Goal: Information Seeking & Learning: Check status

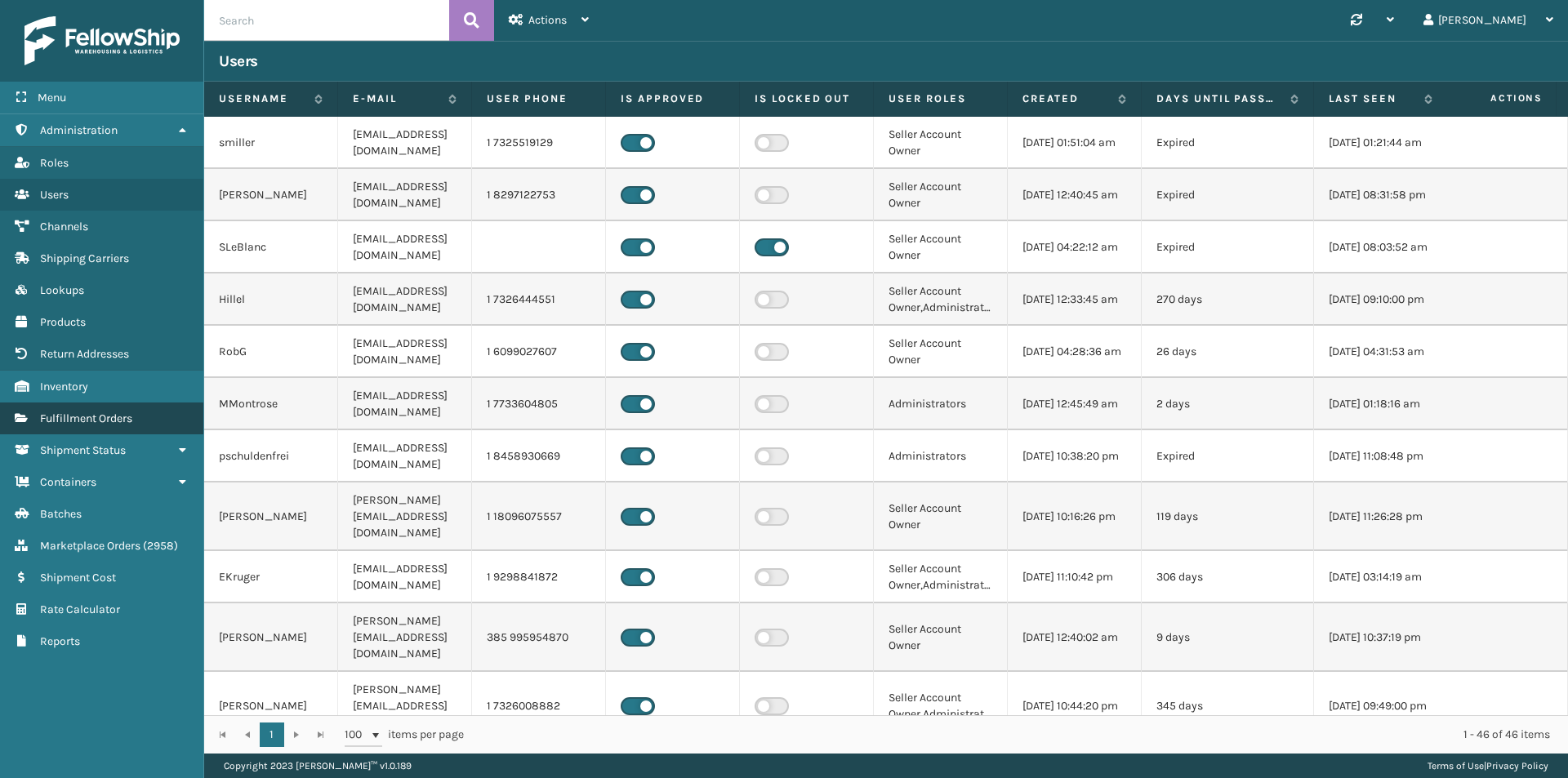
click at [101, 410] on link "Fulfillment Orders" at bounding box center [102, 419] width 203 height 32
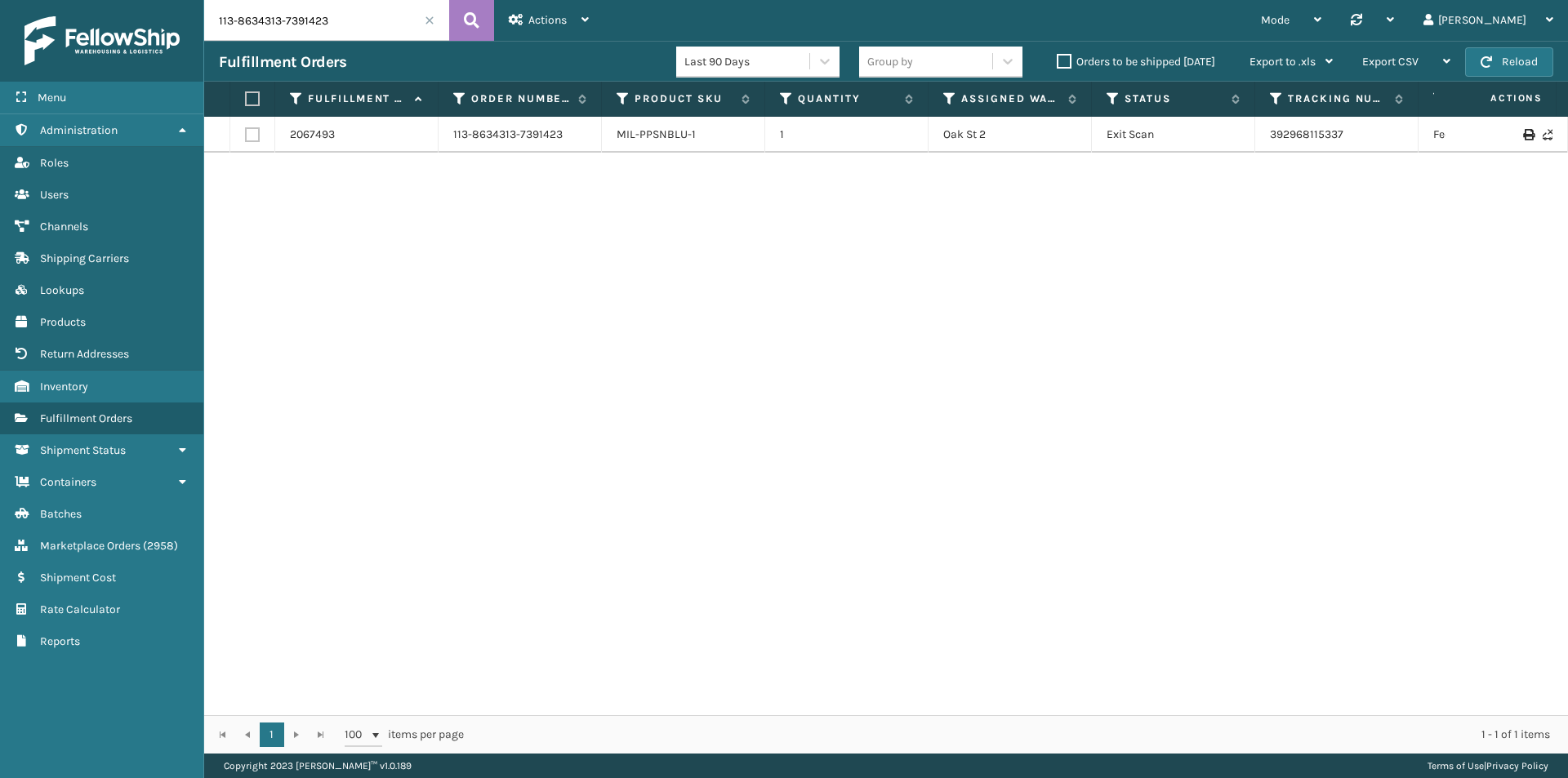
click at [345, 19] on input "113-8634313-7391423" at bounding box center [327, 20] width 245 height 41
paste input "1-4453656-2384258"
click at [453, 20] on button at bounding box center [471, 20] width 45 height 41
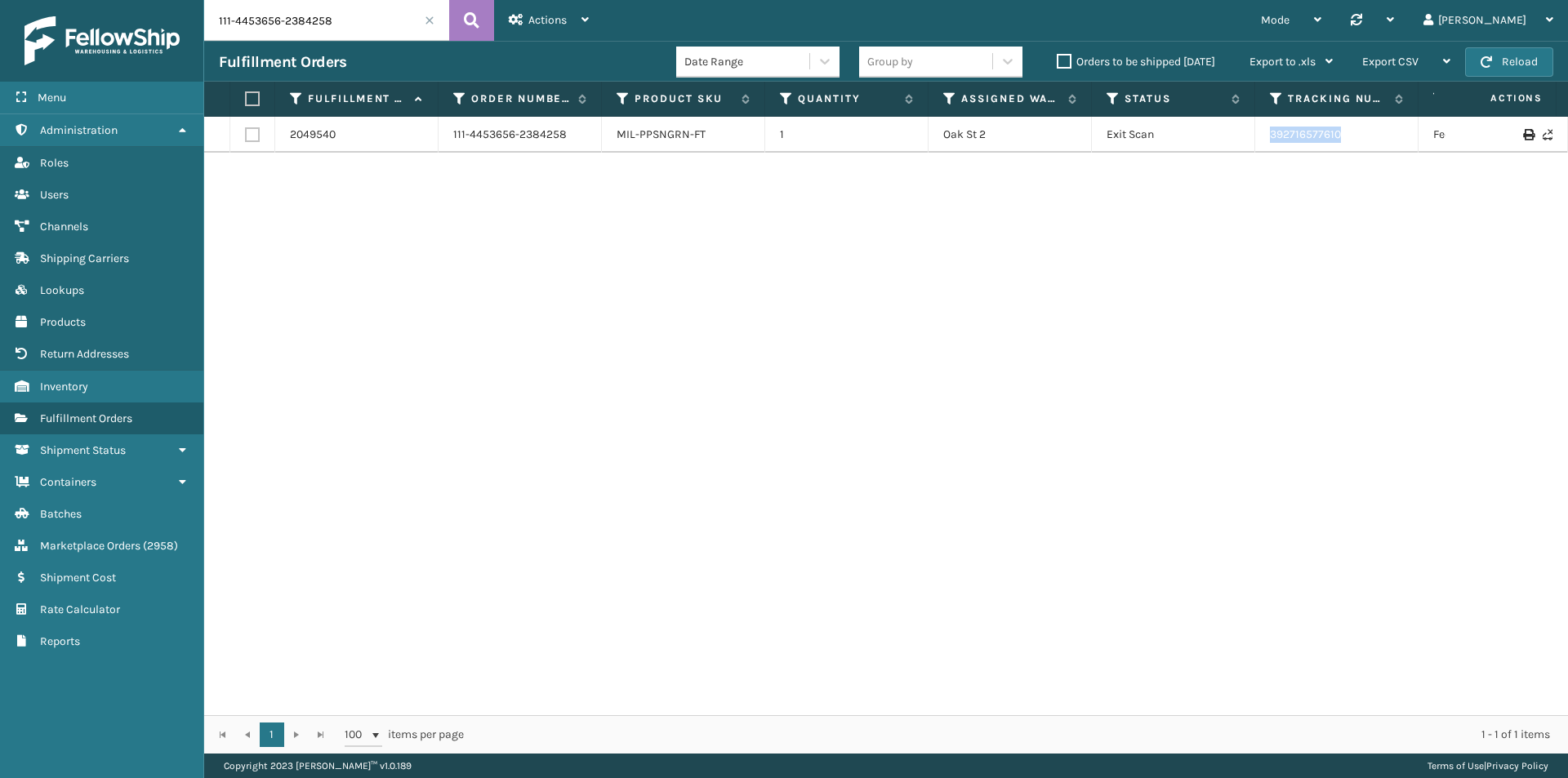
drag, startPoint x: 1374, startPoint y: 131, endPoint x: 1252, endPoint y: 139, distance: 122.3
click at [1252, 139] on tr "2049540 111-4453656-2384258 MIL-PPSNGRN-FT 1 Oak St 2 Exit Scan 392716577610 Fe…" at bounding box center [1117, 135] width 1826 height 36
copy tr "392716577610"
click at [381, 44] on div "Fulfillment Orders Date Range Group by Orders to be shipped [DATE] Export to .x…" at bounding box center [886, 61] width 1364 height 41
click at [384, 32] on input "111-4453656-2384258" at bounding box center [327, 20] width 245 height 41
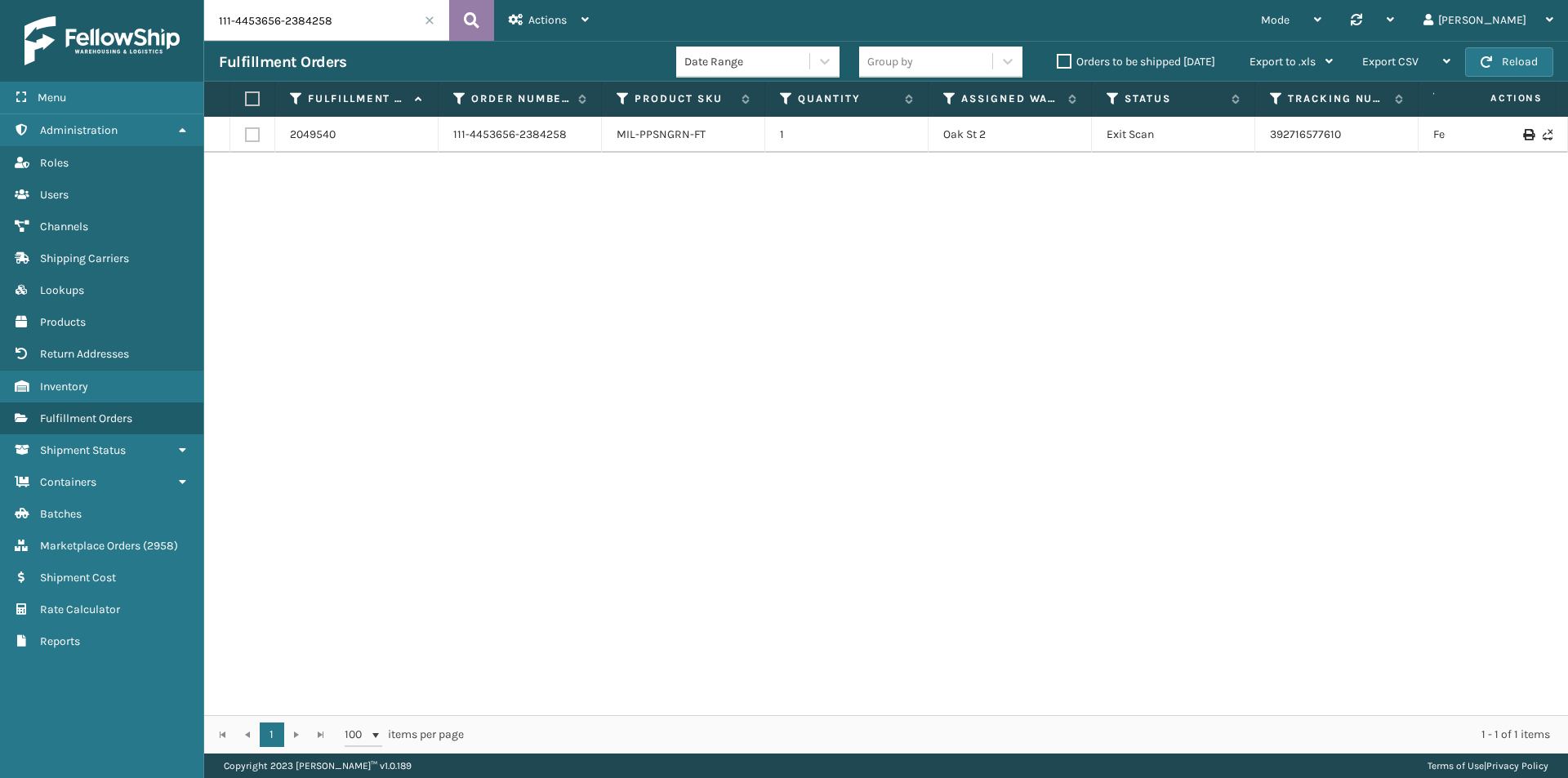
paste input "2-6556657-9749032"
type input "112-6556657-9749032"
click at [464, 16] on icon at bounding box center [471, 21] width 15 height 25
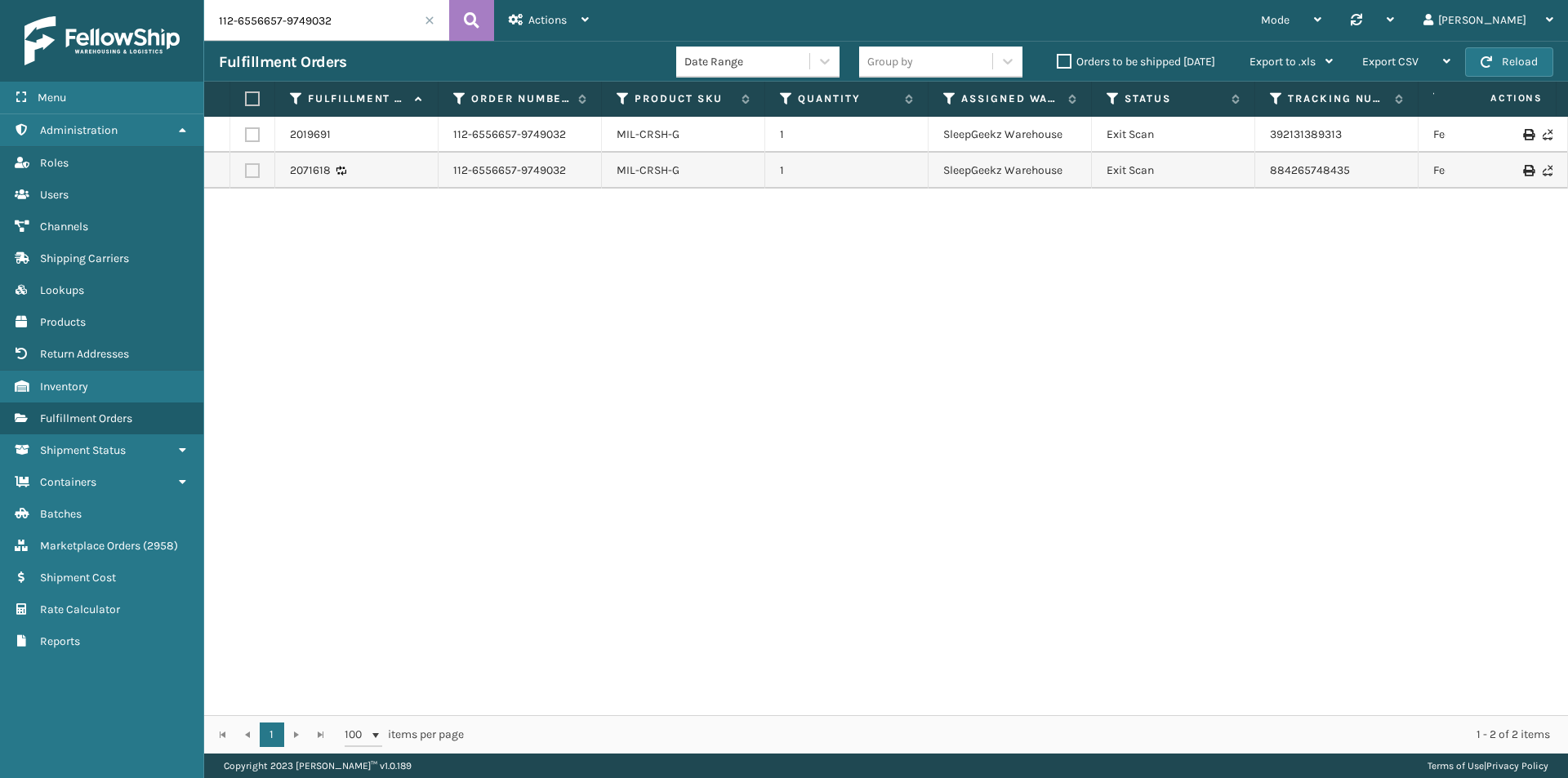
click at [310, 20] on input "112-6556657-9749032" at bounding box center [327, 20] width 245 height 41
paste input "1-9120970-4773010"
click at [464, 15] on icon at bounding box center [471, 21] width 15 height 25
click at [345, 20] on input "111-9120970-4773010" at bounding box center [327, 20] width 245 height 41
paste input "MIL-NGT-LGY"
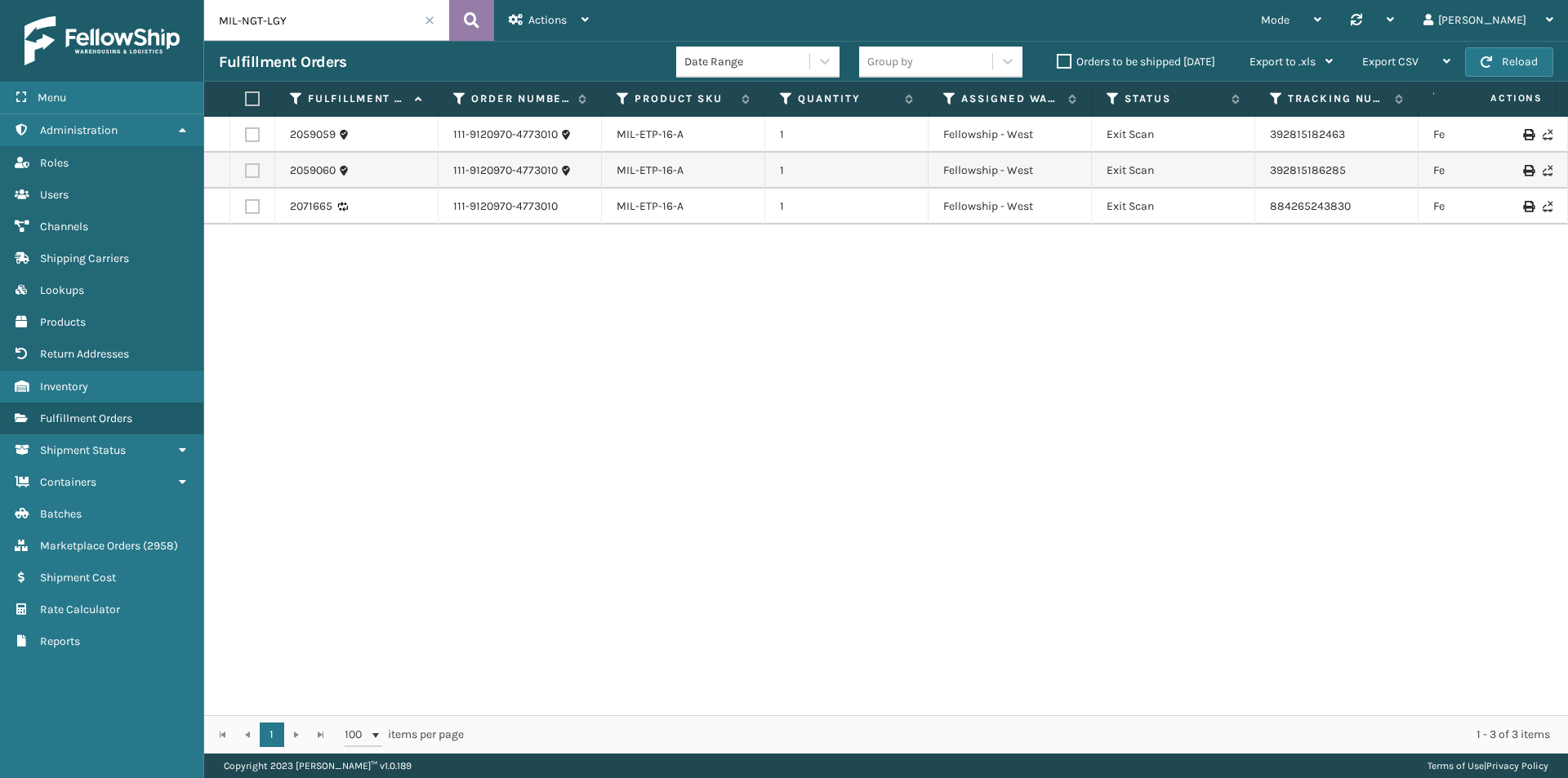
click at [457, 14] on button at bounding box center [471, 20] width 45 height 41
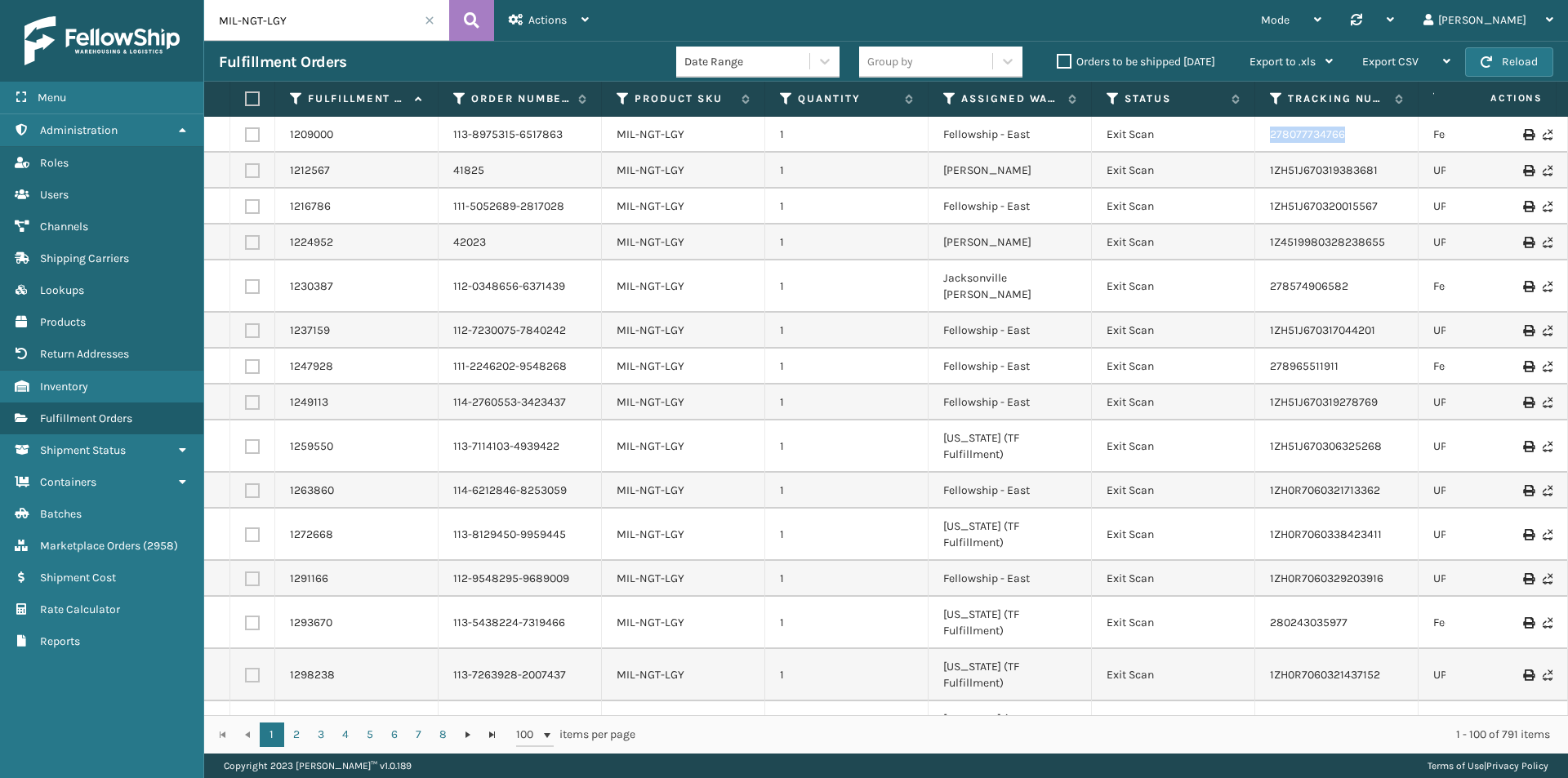
drag, startPoint x: 1370, startPoint y: 138, endPoint x: 1271, endPoint y: 141, distance: 99.0
click at [1271, 141] on td "278077734766" at bounding box center [1336, 135] width 163 height 36
copy link "278077734766"
click at [287, 21] on input "MIL-NGT-LGY" at bounding box center [327, 20] width 245 height 41
paste input "114-0502939-6557009"
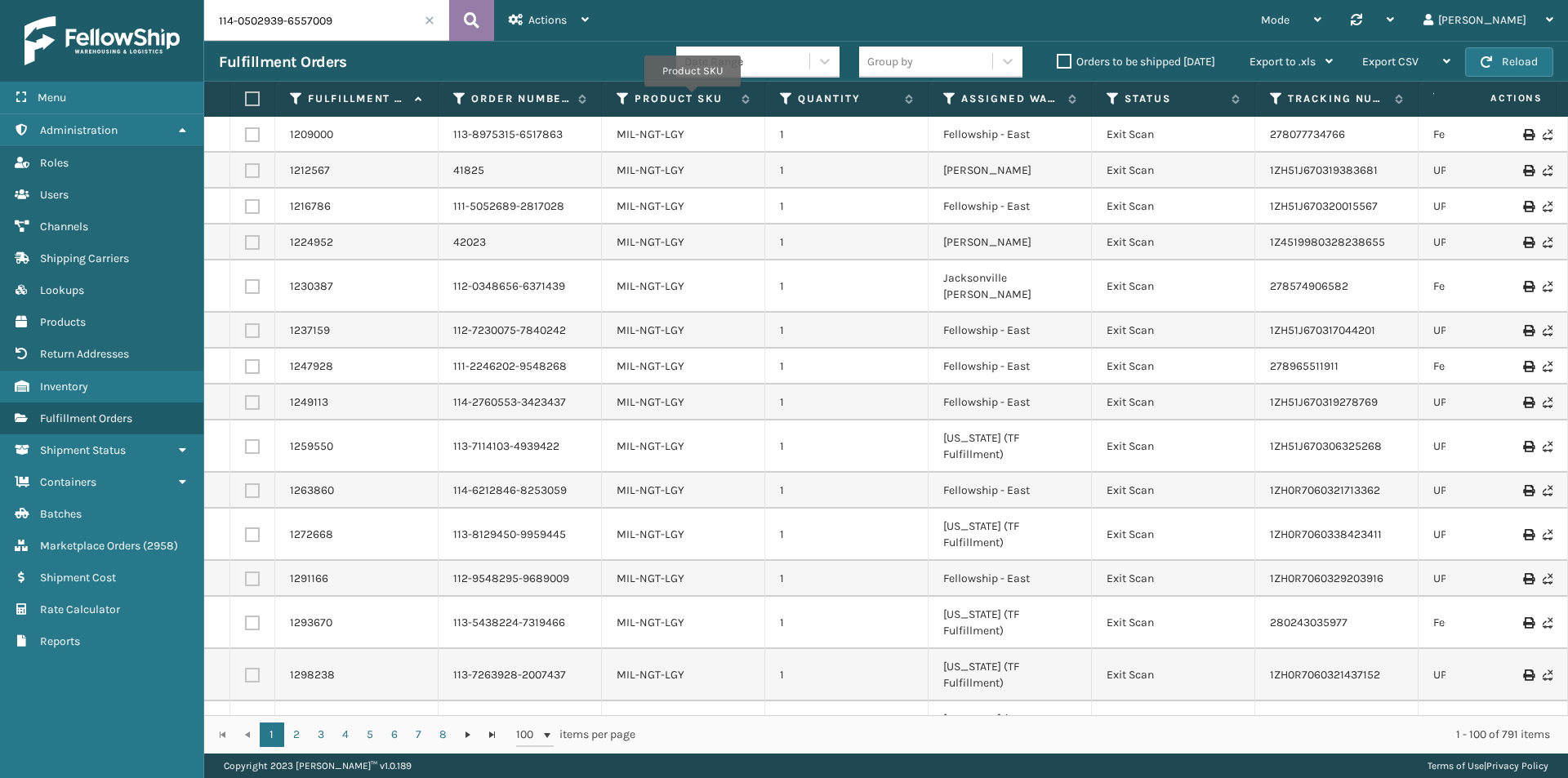
type input "114-0502939-6557009"
click at [470, 24] on icon at bounding box center [471, 21] width 15 height 25
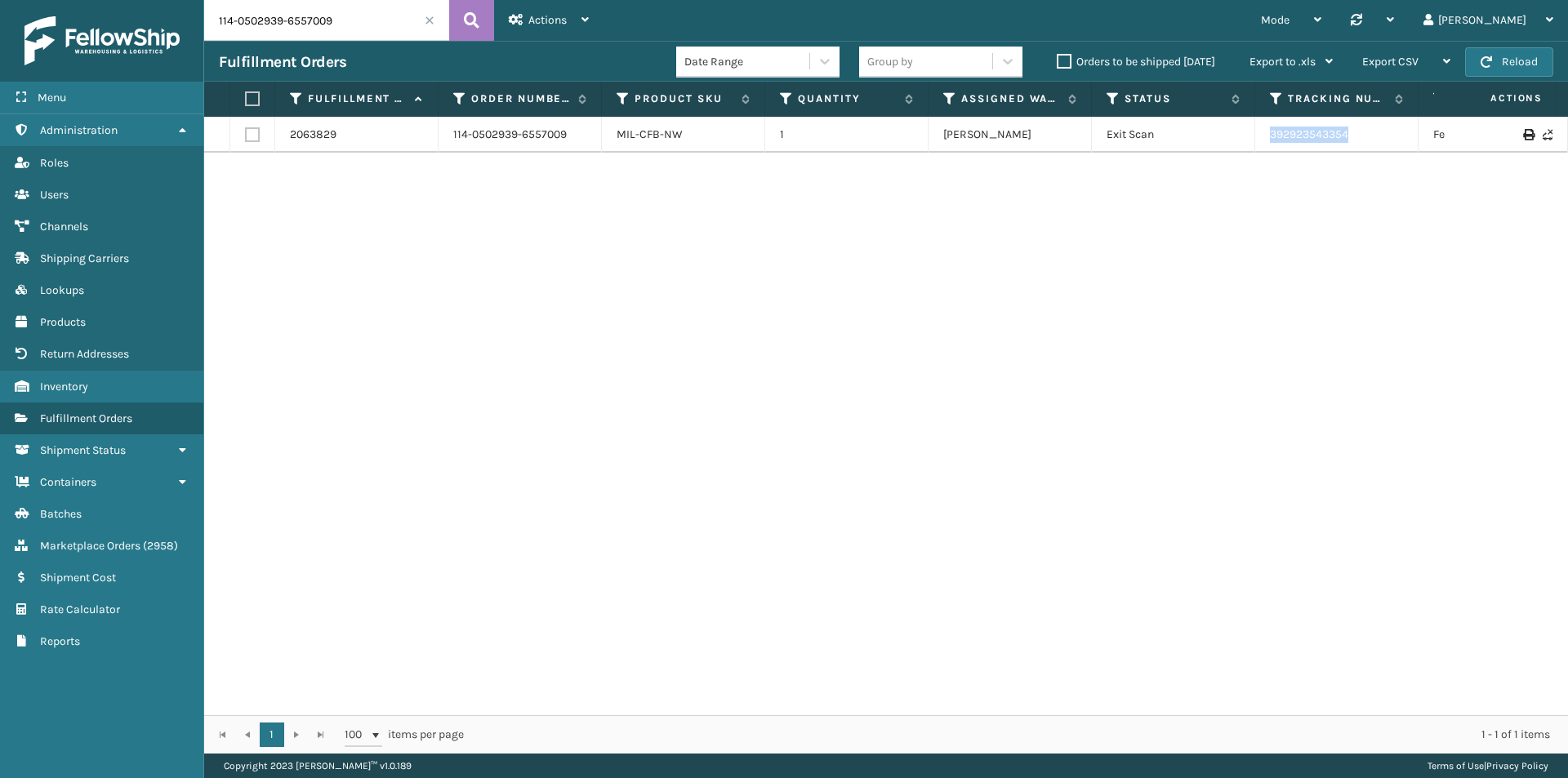
drag, startPoint x: 1365, startPoint y: 139, endPoint x: 1209, endPoint y: 137, distance: 156.0
click at [1209, 137] on tr "2063829 114-0502939-6557009 MIL-CFB-NW 1 [PERSON_NAME] Exit Scan 392923543354 F…" at bounding box center [1117, 135] width 1826 height 36
copy tr "392923543354"
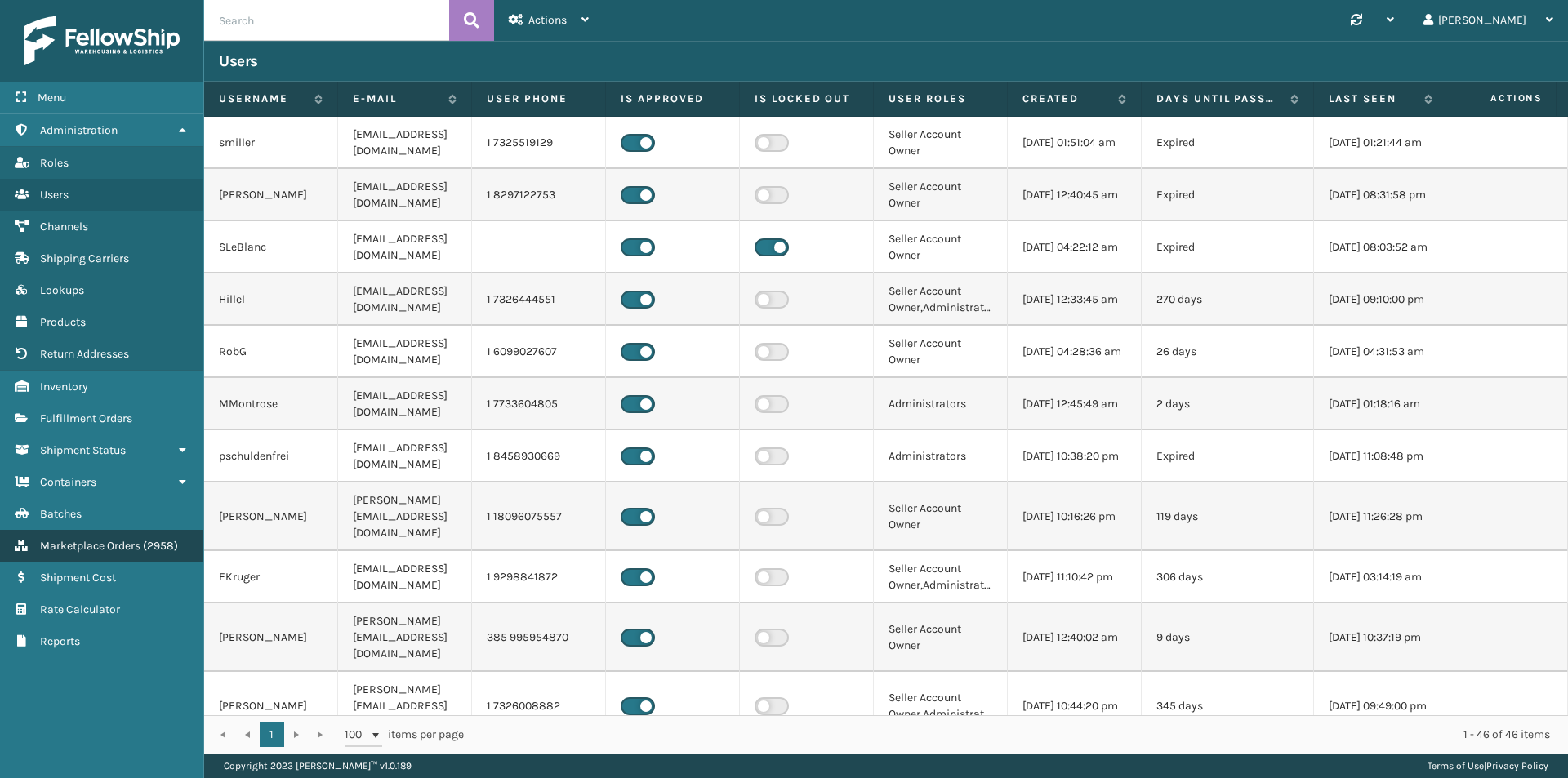
click at [147, 535] on link "Marketplace Orders ( 2958 )" at bounding box center [102, 546] width 203 height 32
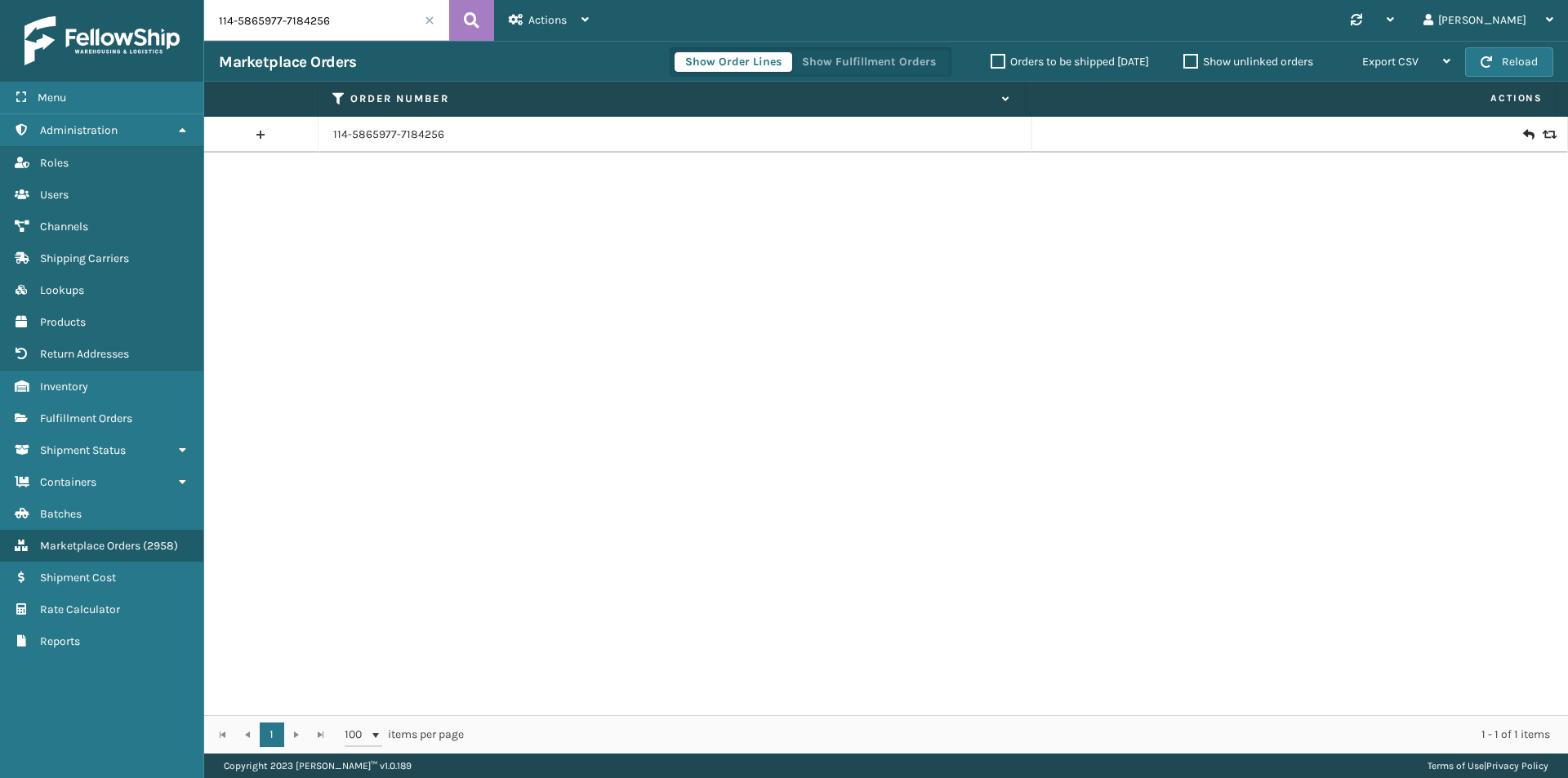
click at [346, 9] on input "114-5865977-7184256" at bounding box center [327, 20] width 245 height 41
paste input "2-4277631-966024"
type input "112-4277631-9660246"
click at [473, 29] on icon at bounding box center [471, 21] width 15 height 25
click at [430, 140] on link "112-4277631-9660246" at bounding box center [388, 134] width 110 height 16
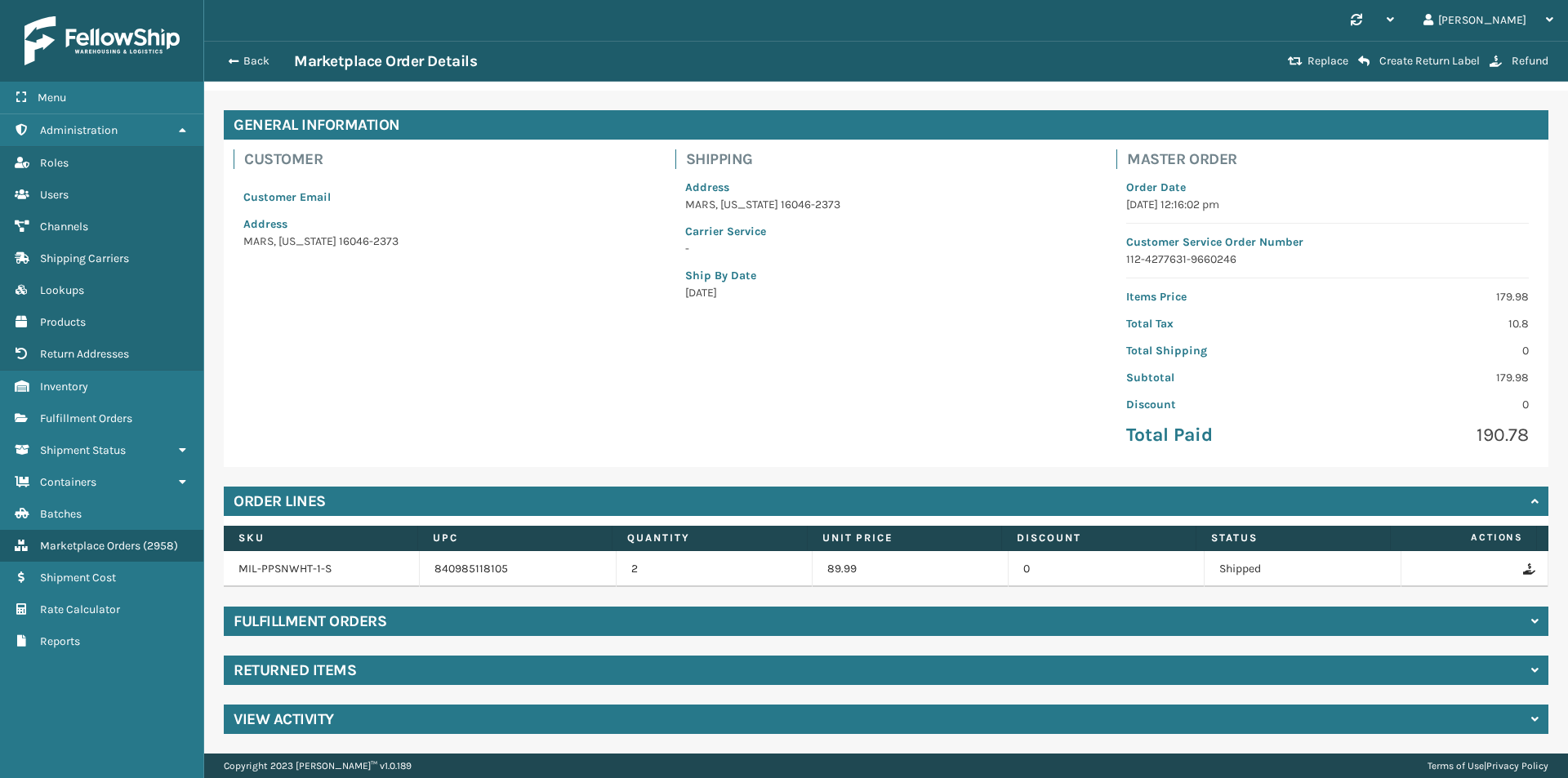
click at [341, 662] on h4 "Returned Items" at bounding box center [294, 670] width 123 height 20
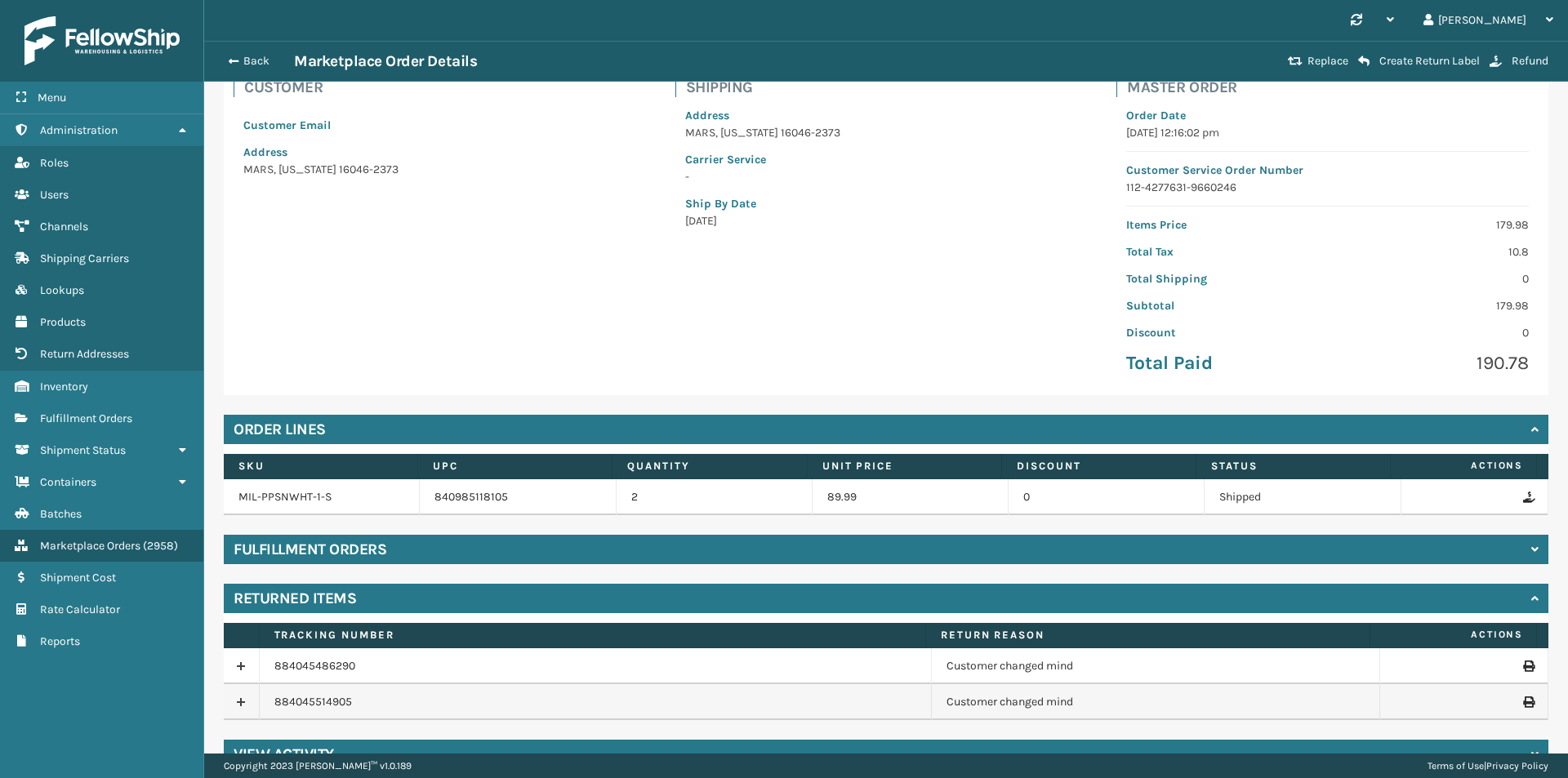
scroll to position [154, 0]
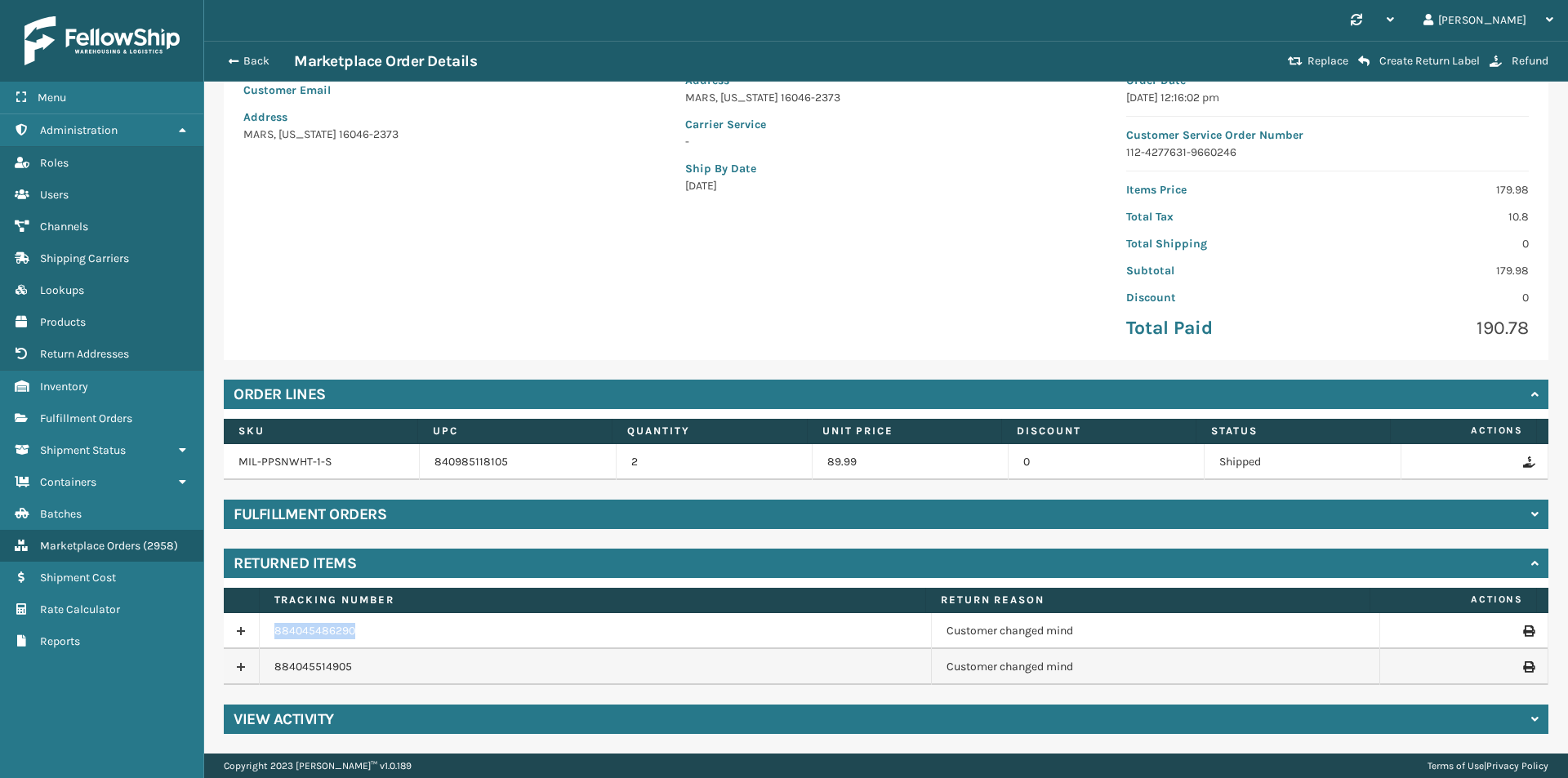
drag, startPoint x: 341, startPoint y: 636, endPoint x: 272, endPoint y: 636, distance: 69.0
click at [272, 636] on td "884045486290" at bounding box center [595, 632] width 671 height 36
copy link "884045486290"
drag, startPoint x: 371, startPoint y: 666, endPoint x: 250, endPoint y: 670, distance: 121.1
click at [250, 670] on tr "884045514905 Customer changed mind" at bounding box center [886, 667] width 1324 height 36
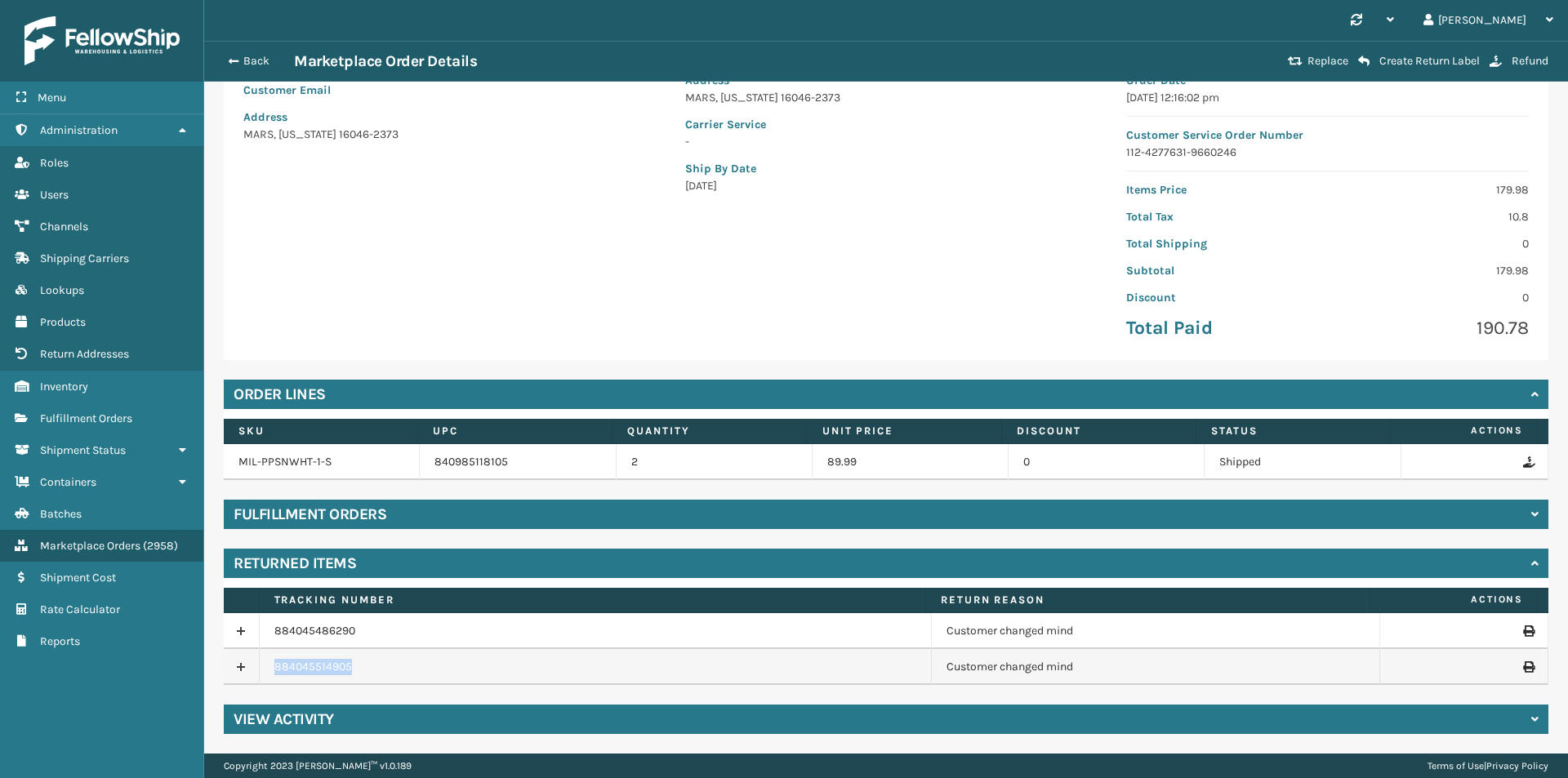
copy tr "884045514905"
